Goal: Information Seeking & Learning: Learn about a topic

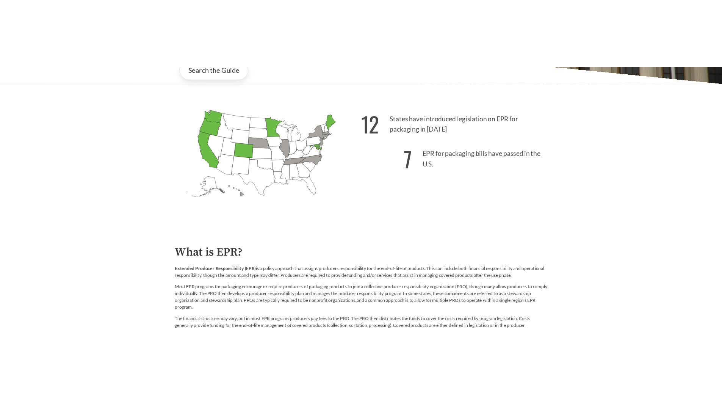
scroll to position [303, 0]
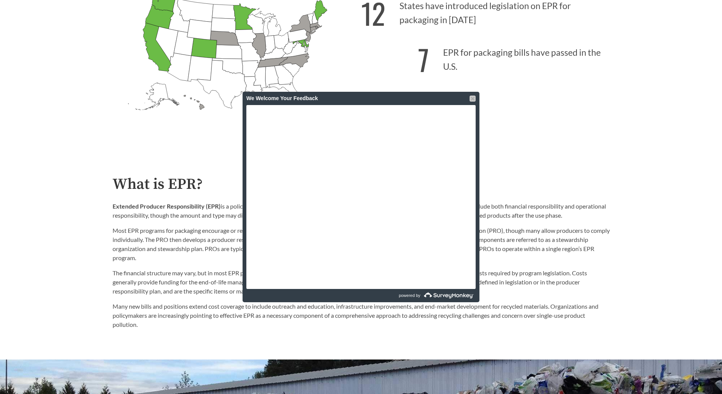
click at [475, 98] on div at bounding box center [473, 99] width 6 height 6
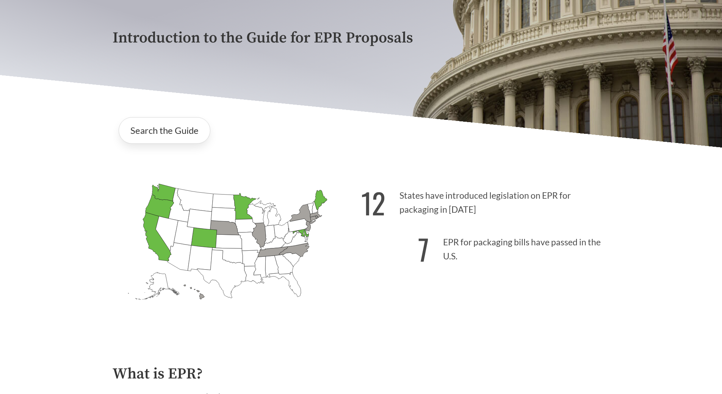
scroll to position [152, 0]
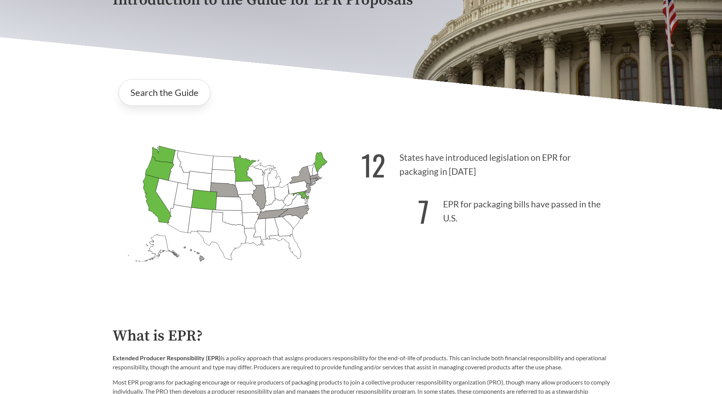
click at [154, 208] on icon "[US_STATE] Passed: 1" at bounding box center [157, 198] width 28 height 49
click at [161, 166] on icon "[US_STATE] Passed: 1" at bounding box center [159, 169] width 28 height 24
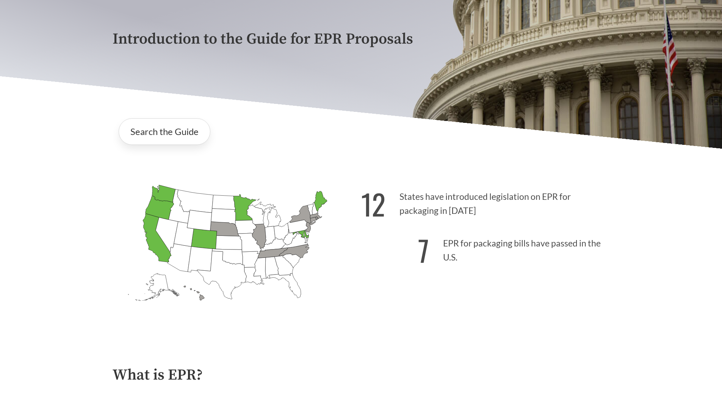
scroll to position [190, 0]
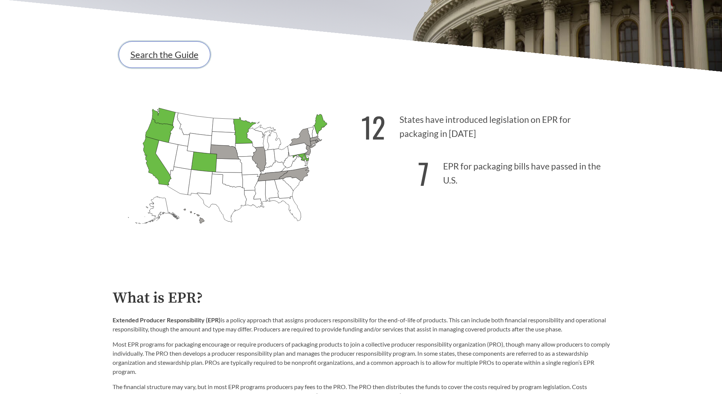
click at [160, 55] on link "Search the Guide" at bounding box center [165, 54] width 92 height 27
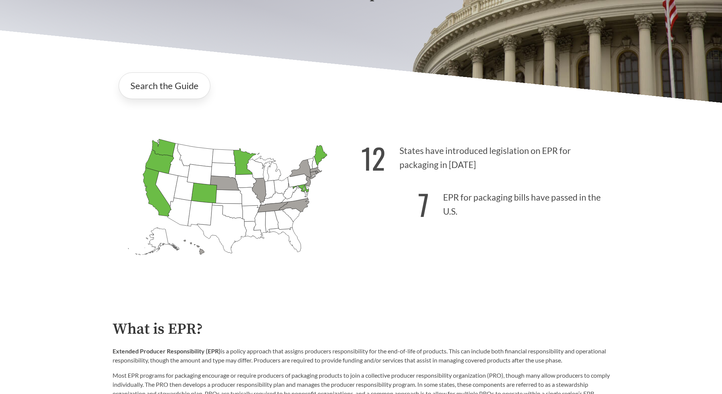
scroll to position [190, 0]
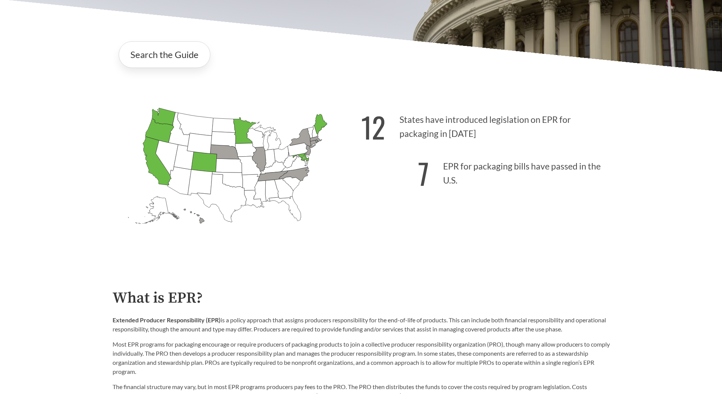
click at [289, 188] on icon "[US_STATE] Introduced:" at bounding box center [284, 189] width 19 height 20
click at [243, 153] on icon "[US_STATE] Introduced:" at bounding box center [245, 150] width 21 height 14
click at [245, 154] on icon "[US_STATE] Introduced:" at bounding box center [245, 150] width 21 height 14
click at [453, 122] on p "12 States have introduced legislation on EPR for packaging in [DATE]" at bounding box center [485, 124] width 249 height 47
